Goal: Transaction & Acquisition: Purchase product/service

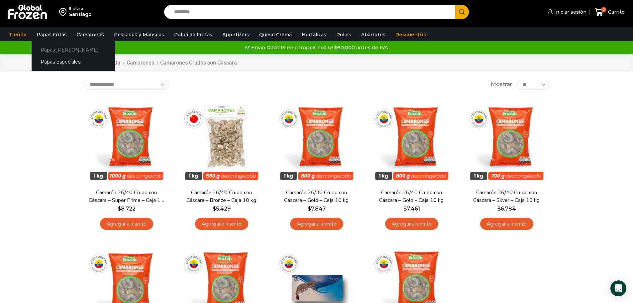
click at [57, 50] on link "Papas [PERSON_NAME]" at bounding box center [74, 50] width 84 height 12
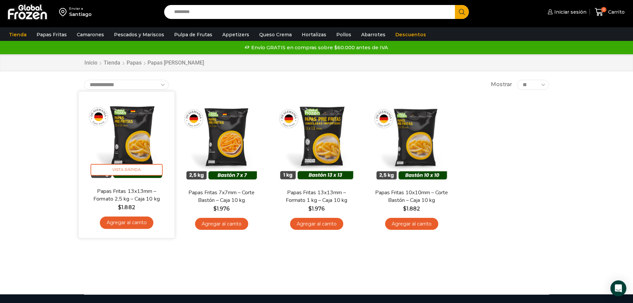
click at [135, 137] on img at bounding box center [127, 139] width 86 height 86
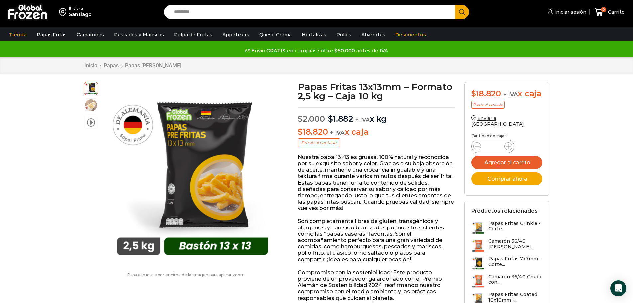
click at [389, 135] on p "$ 18.820 + IVA x caja" at bounding box center [376, 132] width 157 height 10
drag, startPoint x: 389, startPoint y: 137, endPoint x: 393, endPoint y: 135, distance: 4.0
click at [390, 137] on p "$ 18.820 + IVA x caja" at bounding box center [376, 132] width 157 height 10
click at [189, 13] on input "Search input" at bounding box center [311, 12] width 281 height 14
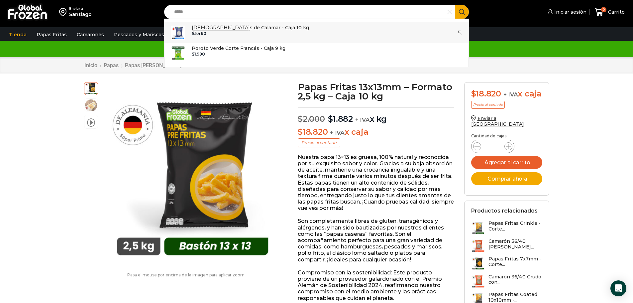
click at [212, 31] on p "Vaina s de Calamar - Caja 10 kg" at bounding box center [250, 27] width 117 height 7
type input "**********"
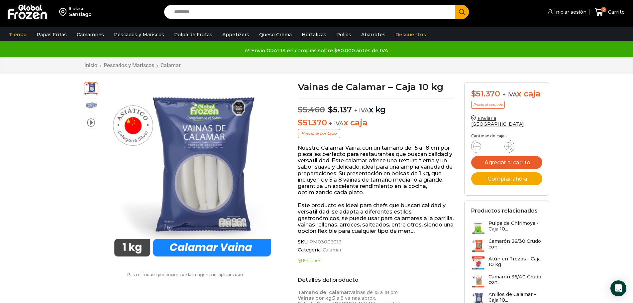
click at [228, 14] on input "Search input" at bounding box center [311, 12] width 281 height 14
type input "*******"
click at [455, 5] on button "Search" at bounding box center [462, 12] width 14 height 14
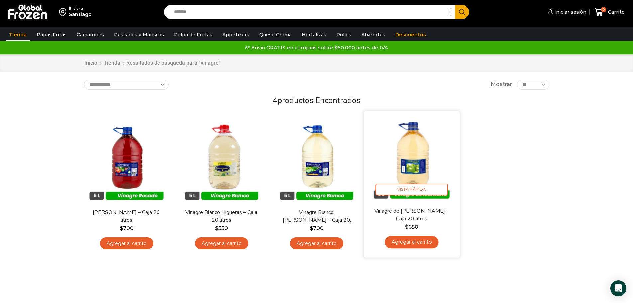
click at [420, 170] on img at bounding box center [412, 159] width 86 height 86
